Goal: Task Accomplishment & Management: Manage account settings

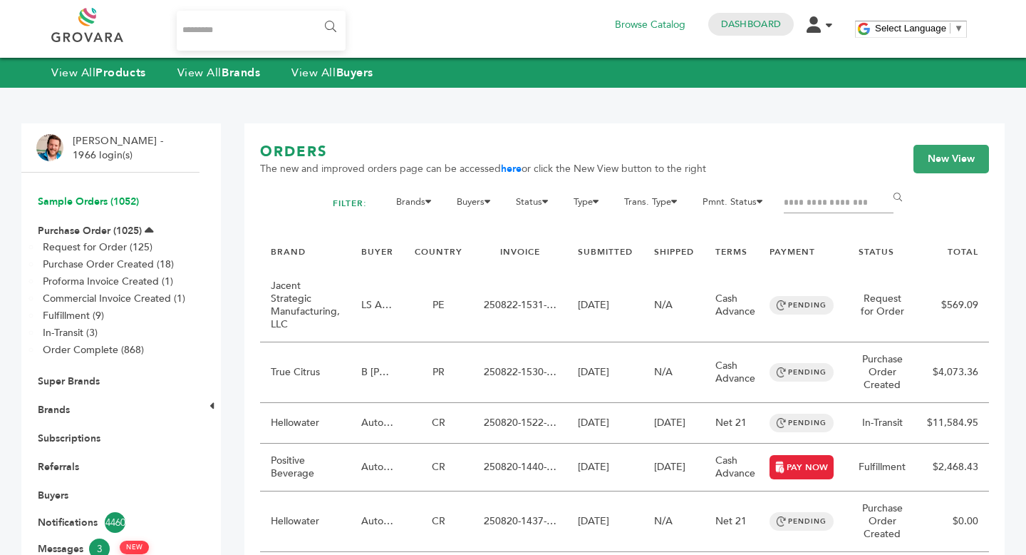
click at [94, 203] on link "Sample Orders (1052)" at bounding box center [88, 202] width 101 height 14
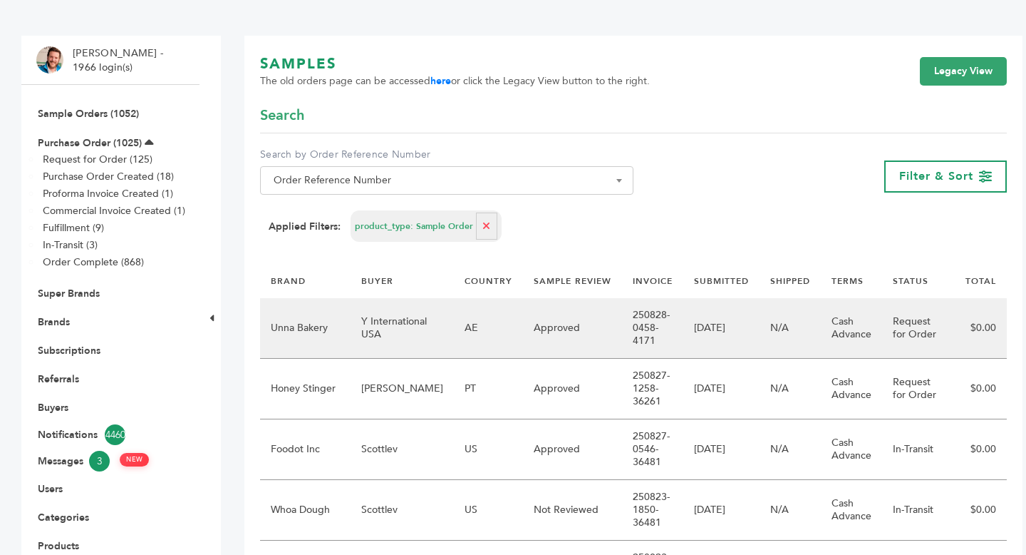
scroll to position [89, 0]
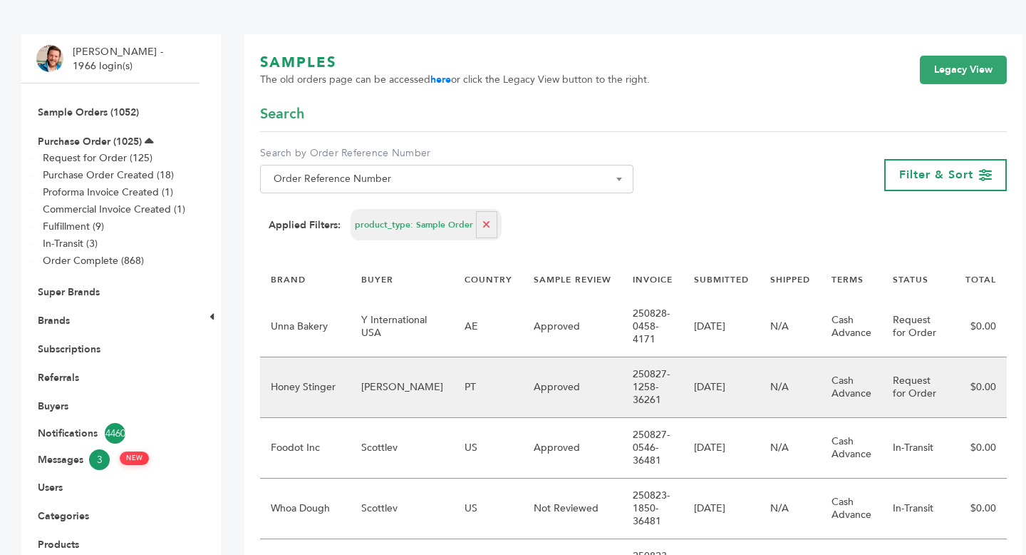
click at [597, 397] on td "Approved" at bounding box center [572, 387] width 99 height 61
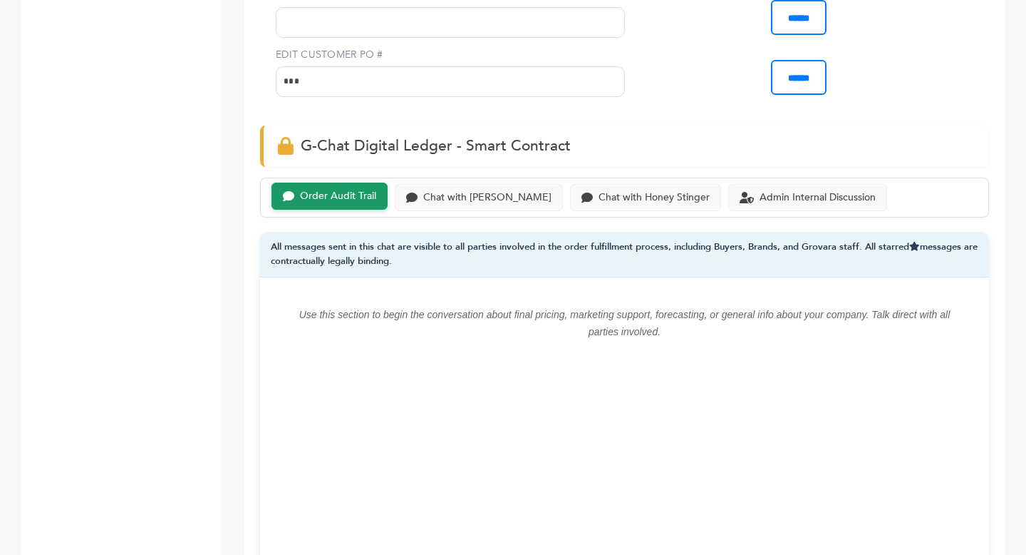
scroll to position [868, 0]
click at [512, 190] on div "Chat with Marcio Galeno de Sousa" at bounding box center [487, 196] width 128 height 12
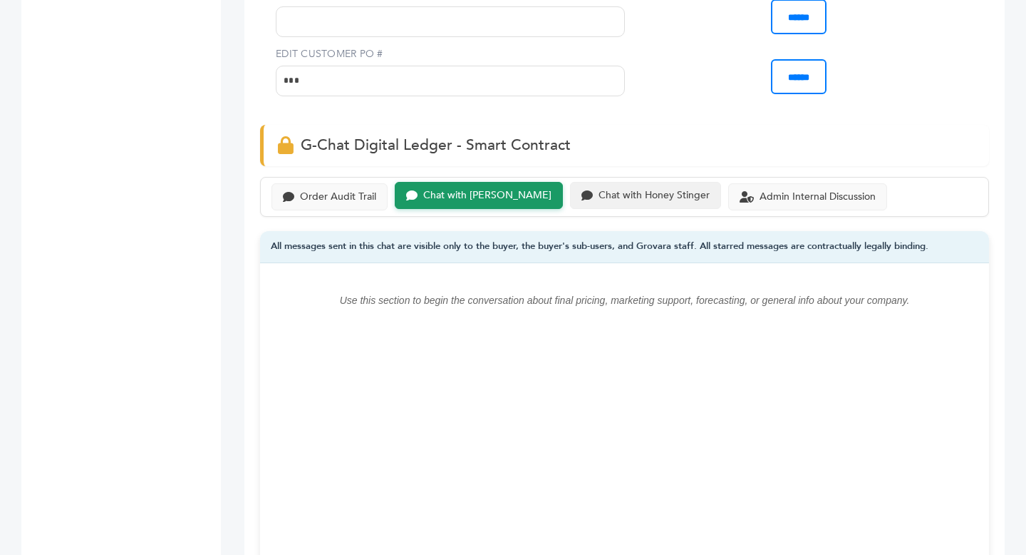
click at [629, 205] on div "Chat with Honey Stinger" at bounding box center [645, 196] width 151 height 28
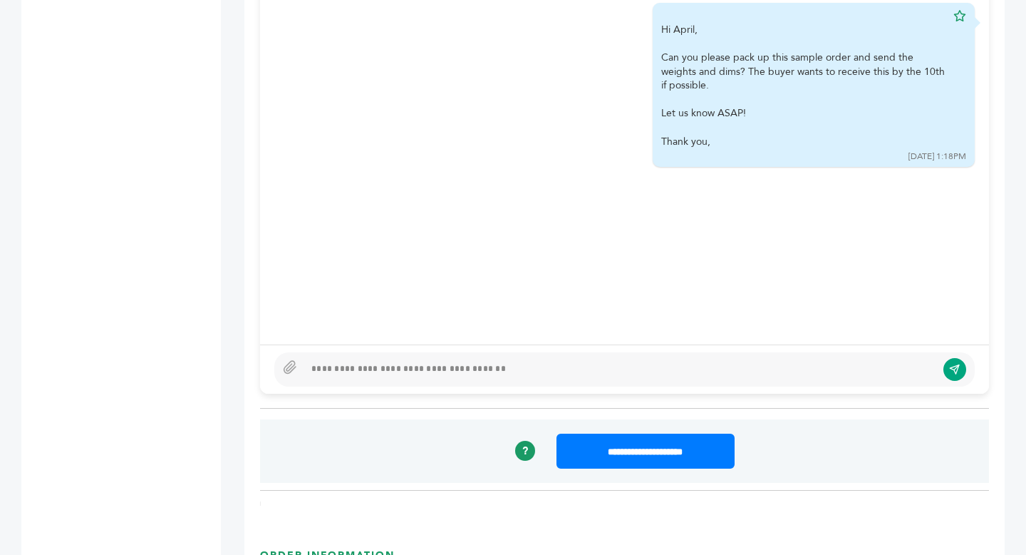
scroll to position [1334, 0]
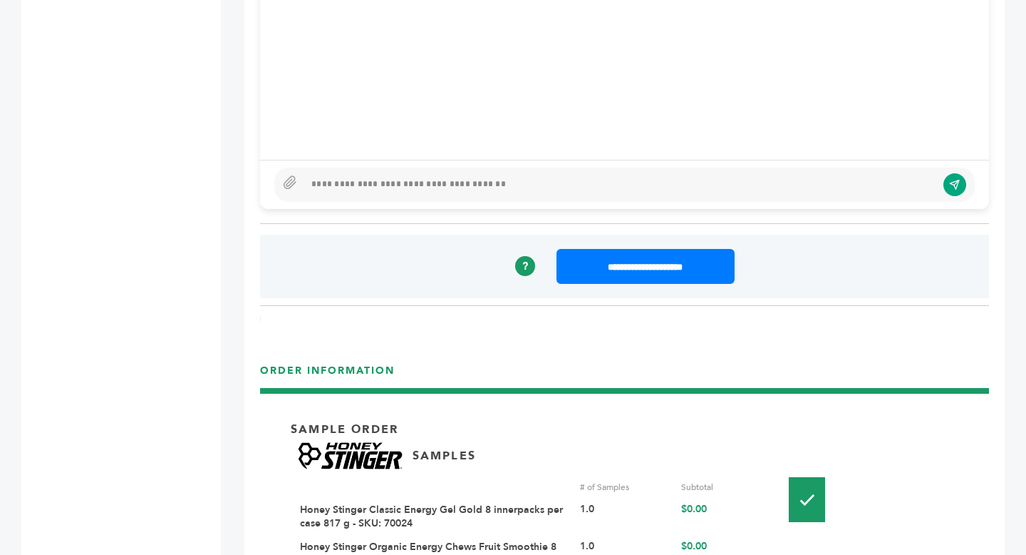
click at [456, 203] on div at bounding box center [624, 184] width 729 height 49
click at [451, 195] on div at bounding box center [624, 185] width 701 height 34
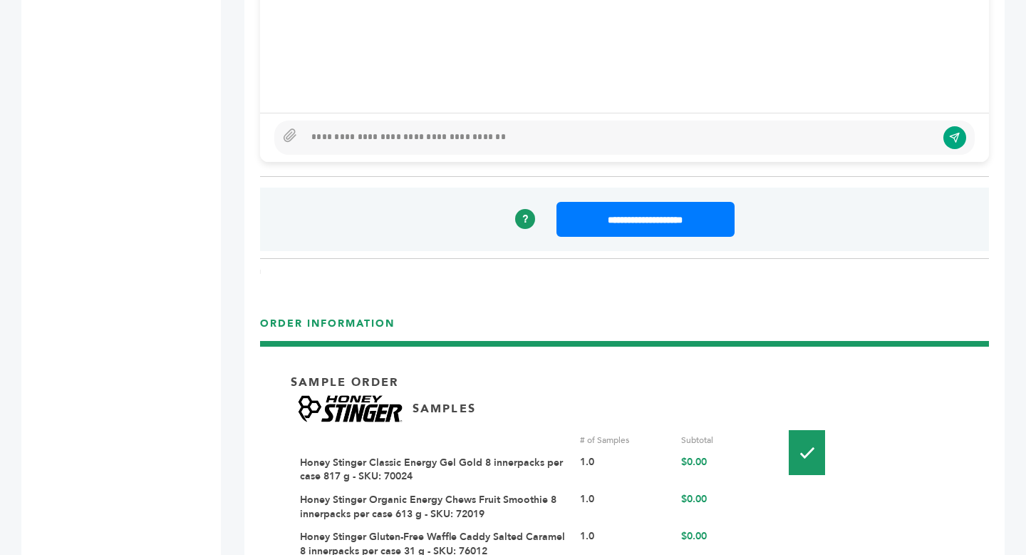
scroll to position [1312, 0]
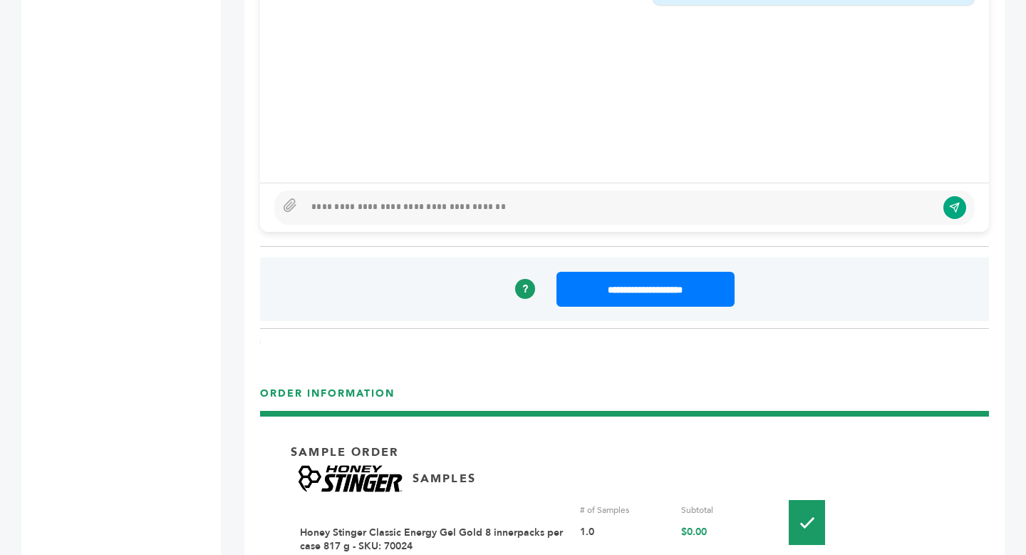
click at [372, 210] on div at bounding box center [620, 207] width 632 height 17
type textarea "********"
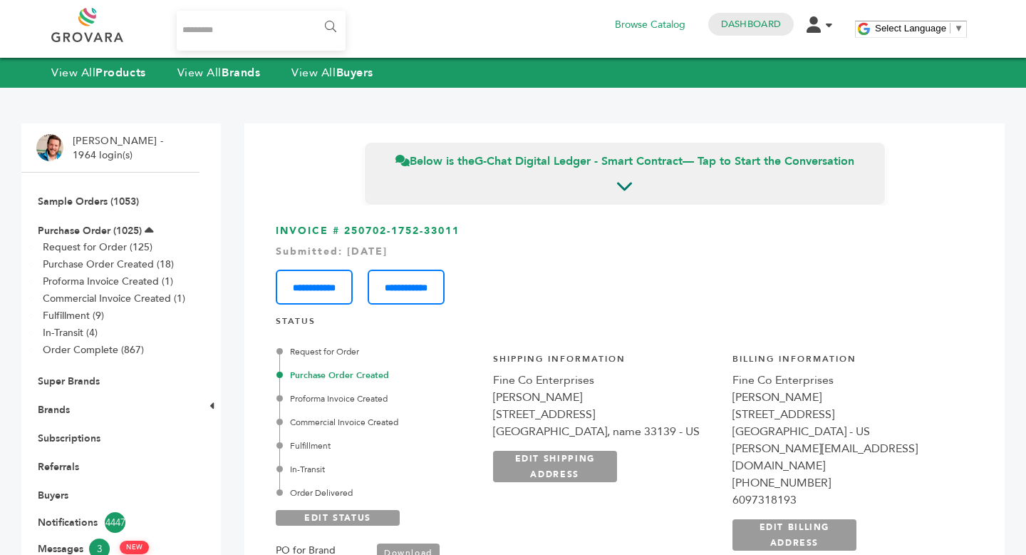
click at [96, 192] on li "Sample Orders (1053)" at bounding box center [110, 201] width 148 height 29
click at [96, 203] on link "Sample Orders (1053)" at bounding box center [88, 202] width 101 height 14
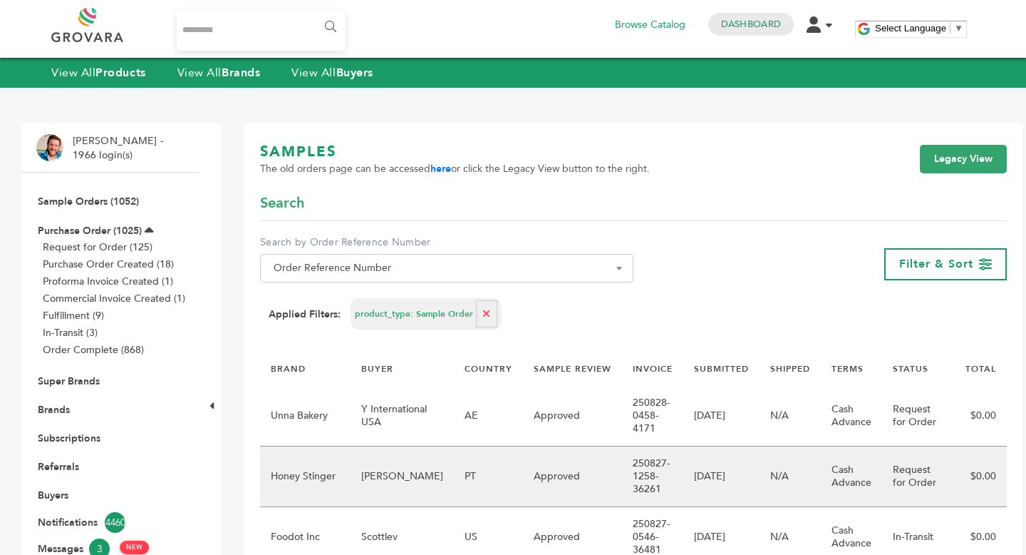
click at [644, 470] on td "250827-1258-36261" at bounding box center [652, 476] width 61 height 61
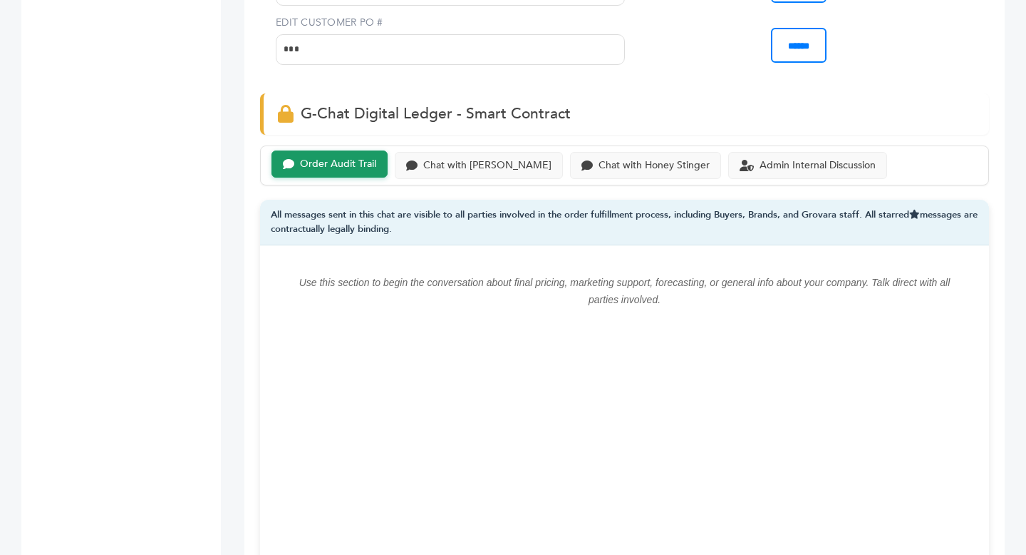
scroll to position [867, 0]
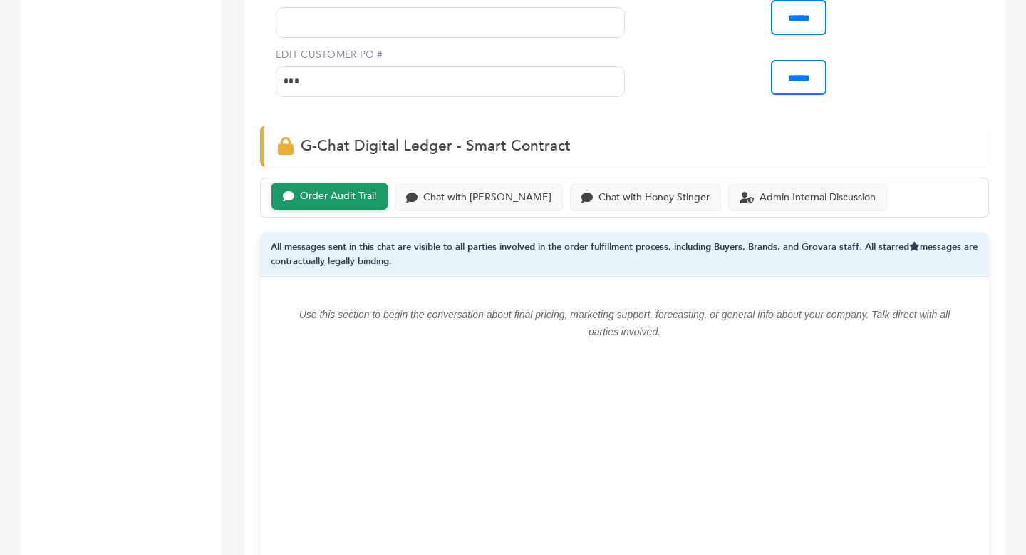
click at [660, 214] on div "Order Audit Trail Chat with Marcio Galeno de Sousa Chat with Honey Stinger Admi…" at bounding box center [624, 197] width 729 height 41
click at [656, 197] on div "Chat with Honey Stinger" at bounding box center [654, 196] width 111 height 12
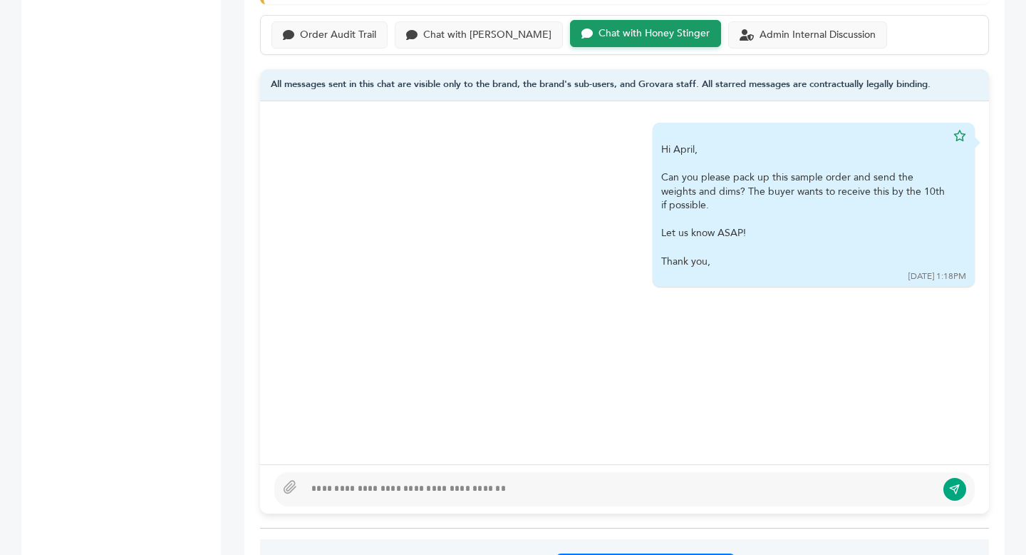
scroll to position [1110, 0]
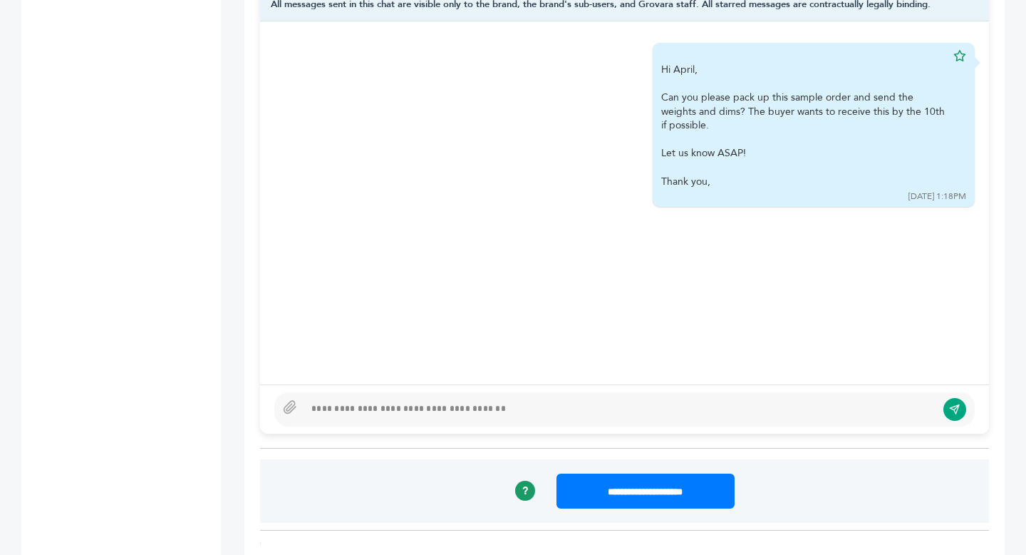
click at [480, 404] on div at bounding box center [620, 409] width 632 height 17
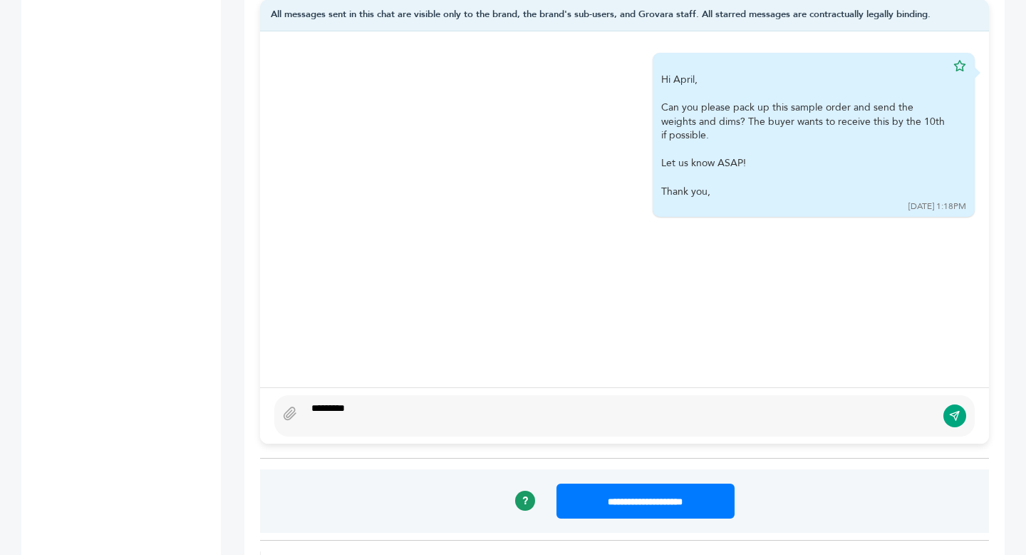
scroll to position [1085, 0]
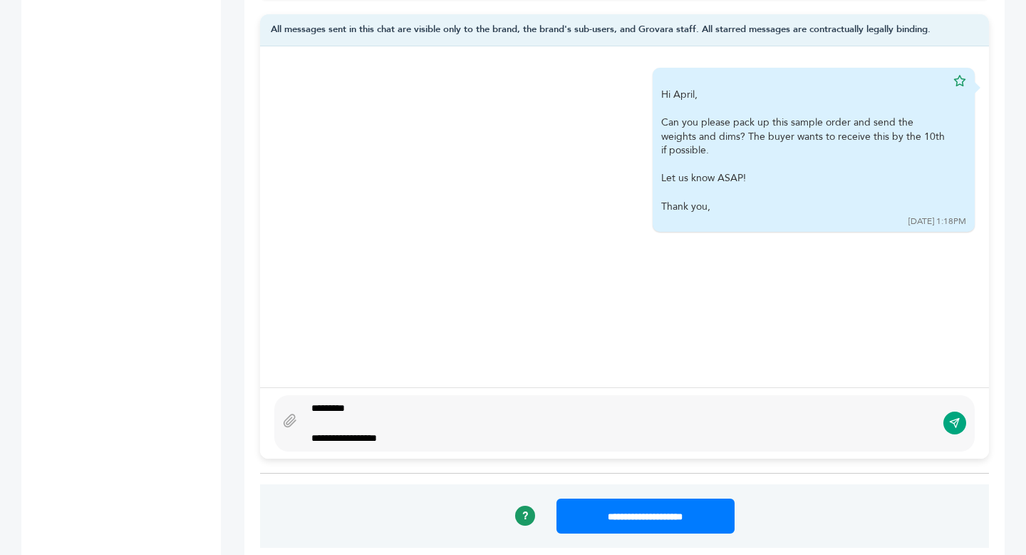
type textarea "**********"
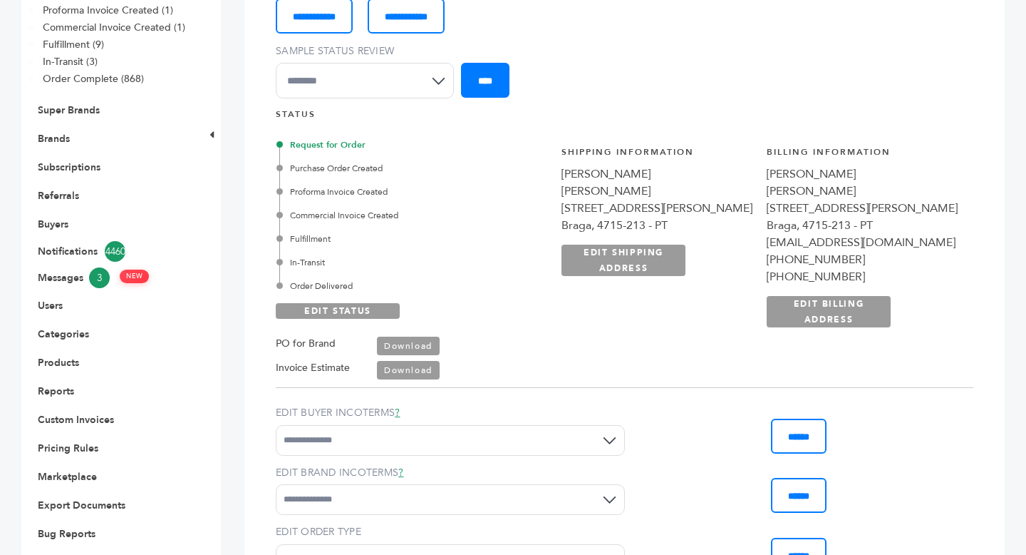
scroll to position [269, 0]
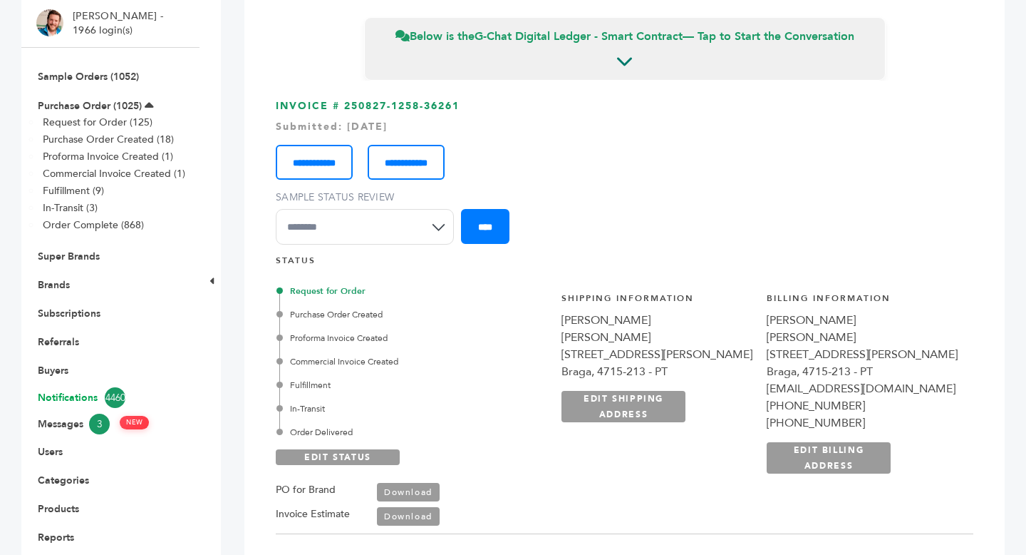
scroll to position [196, 0]
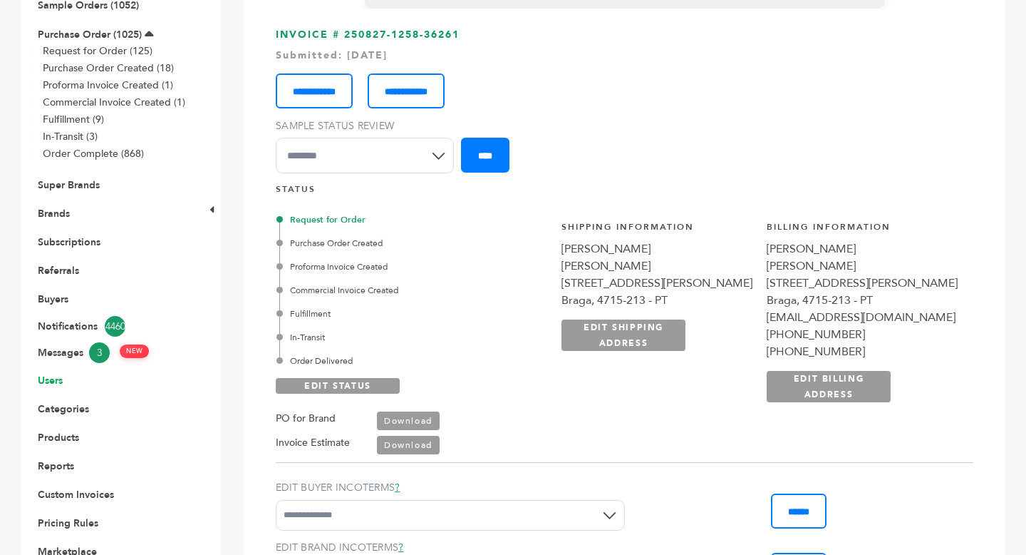
click at [54, 379] on link "Users" at bounding box center [50, 381] width 25 height 14
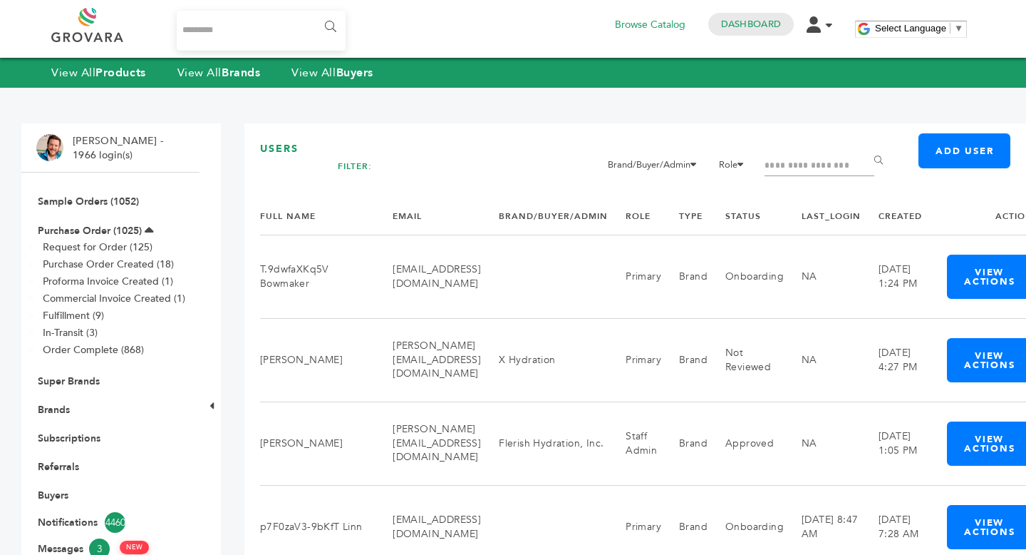
click at [875, 169] on input "Filter by keywords" at bounding box center [820, 166] width 110 height 20
type input "**"
click at [865, 146] on input "******" at bounding box center [881, 160] width 32 height 29
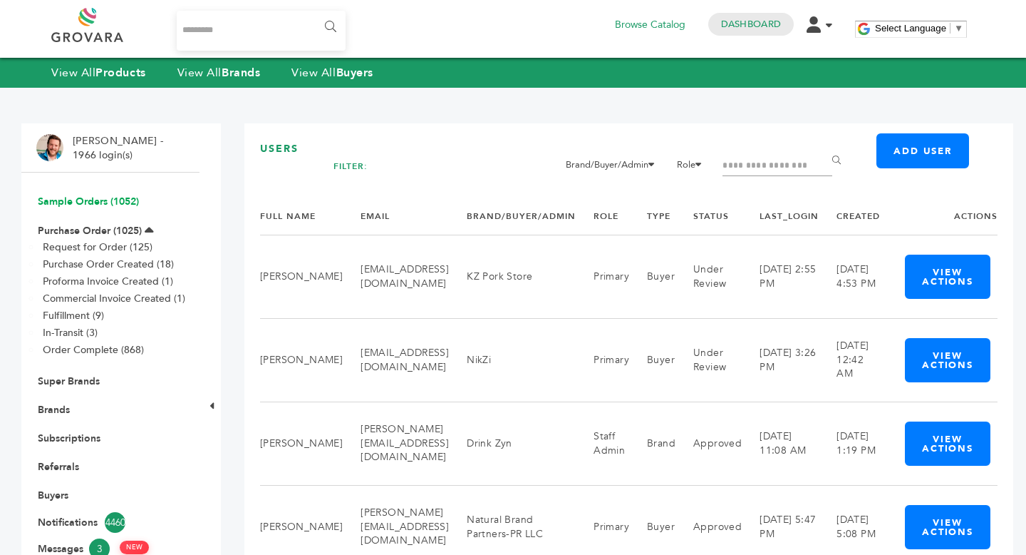
click at [89, 207] on link "Sample Orders (1052)" at bounding box center [88, 202] width 101 height 14
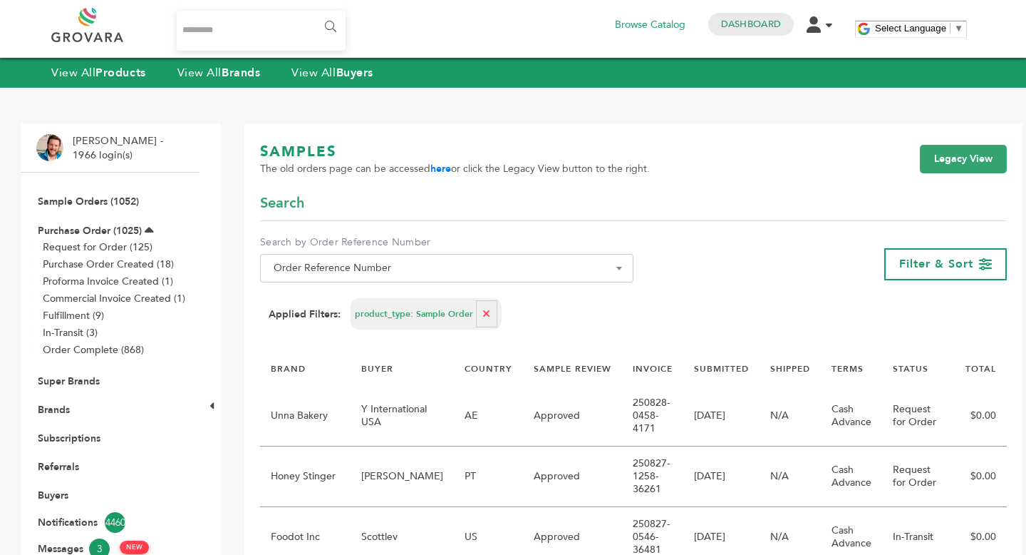
click at [441, 274] on span "Order Reference Number" at bounding box center [447, 268] width 358 height 20
click at [396, 293] on input "Search" at bounding box center [443, 294] width 358 height 18
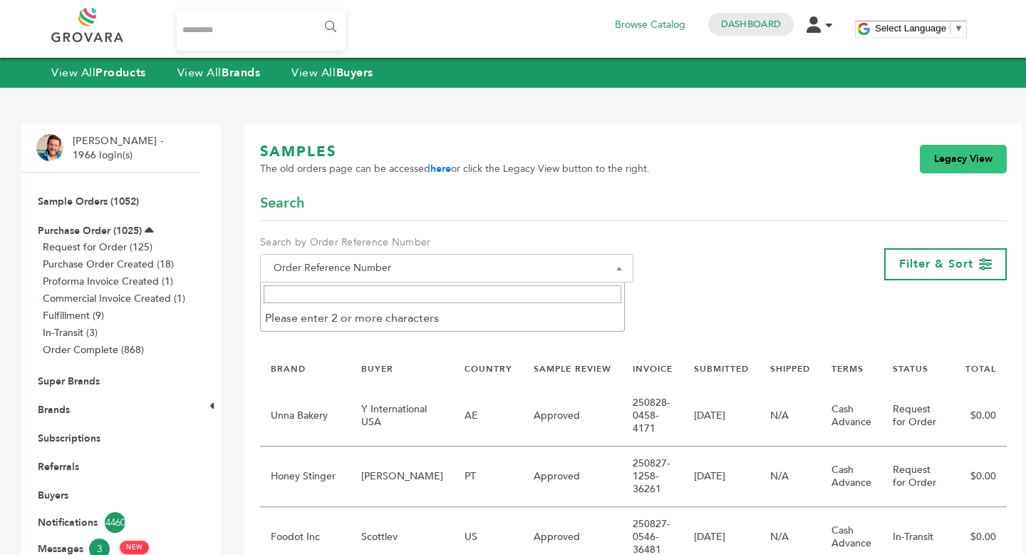
click at [947, 160] on link "Legacy View" at bounding box center [963, 159] width 87 height 29
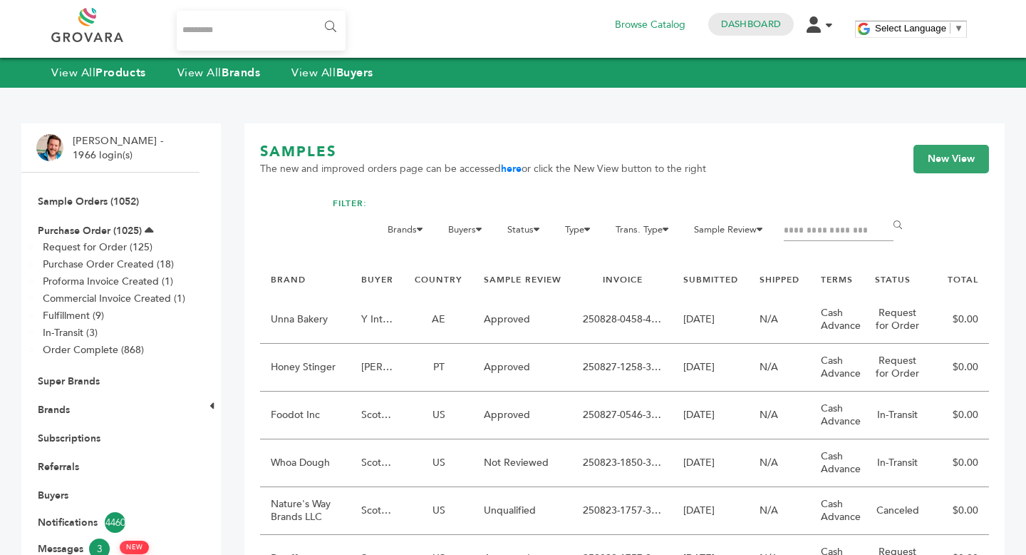
click at [833, 232] on input "Filter by keywords" at bounding box center [839, 231] width 110 height 20
click at [830, 230] on input "Filter by keywords" at bounding box center [839, 231] width 110 height 20
type input "**********"
click at [902, 226] on input "******" at bounding box center [901, 225] width 32 height 29
